Goal: Use online tool/utility: Utilize a website feature to perform a specific function

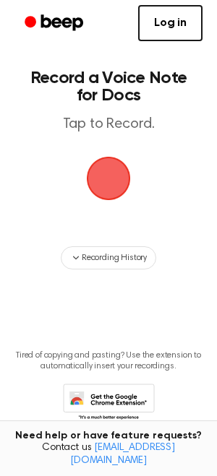
click at [107, 178] on span "button" at bounding box center [108, 178] width 40 height 40
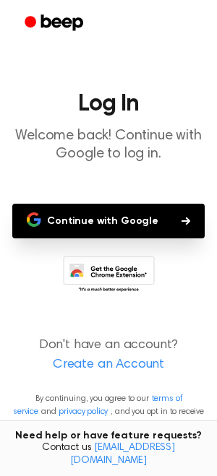
click at [105, 218] on button "Continue with Google" at bounding box center [108, 221] width 192 height 35
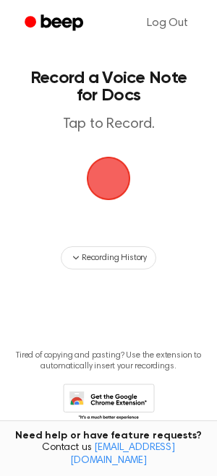
click at [95, 178] on span "button" at bounding box center [108, 178] width 40 height 40
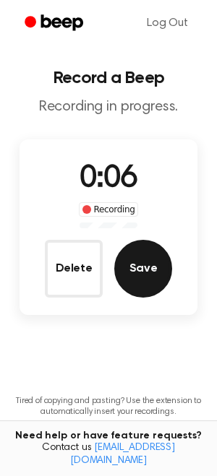
click at [129, 278] on button "Save" at bounding box center [143, 269] width 58 height 58
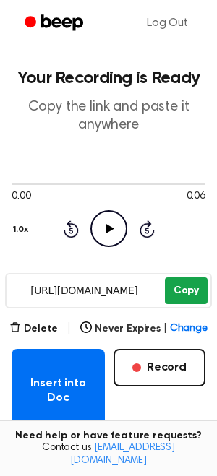
click at [188, 294] on button "Copy" at bounding box center [186, 291] width 43 height 27
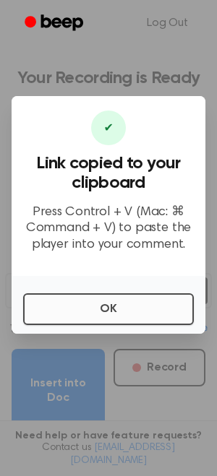
click at [120, 313] on button "OK" at bounding box center [108, 310] width 171 height 32
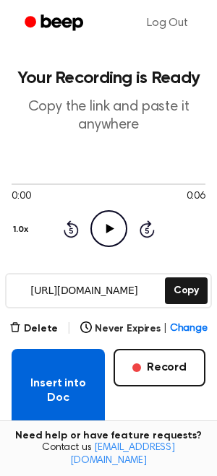
click at [66, 369] on button "Insert into Doc" at bounding box center [58, 391] width 93 height 84
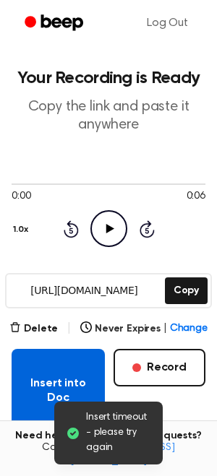
click at [66, 380] on button "Insert into Doc" at bounding box center [58, 391] width 93 height 84
